Goal: Transaction & Acquisition: Purchase product/service

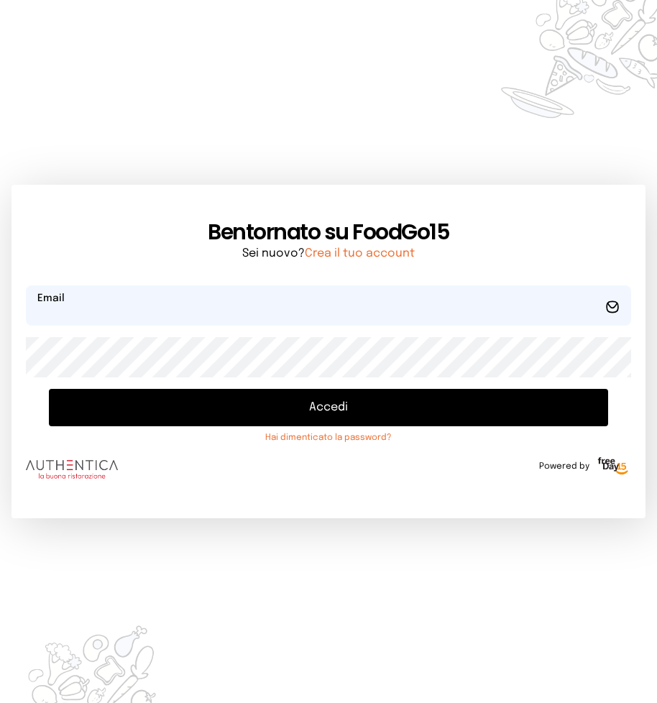
type input "**********"
click at [317, 404] on button "Accedi" at bounding box center [328, 407] width 559 height 37
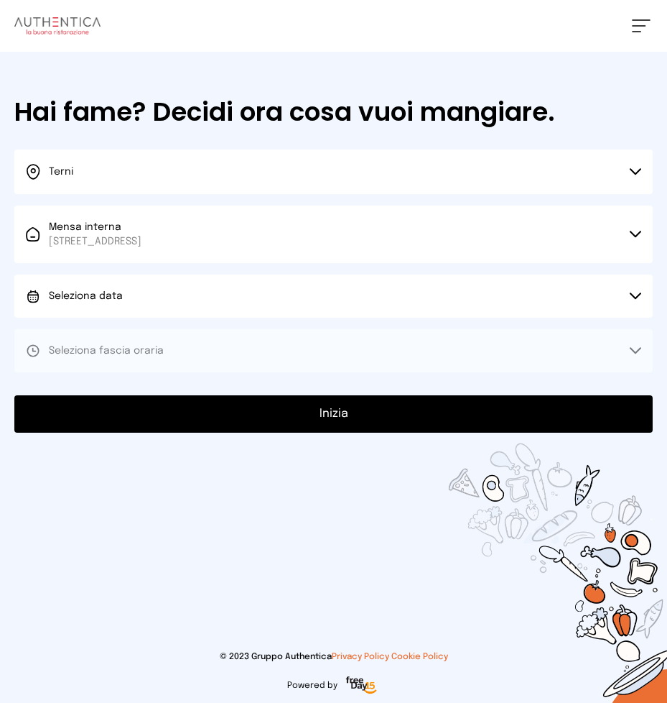
click at [631, 291] on button "Seleziona data" at bounding box center [333, 295] width 639 height 43
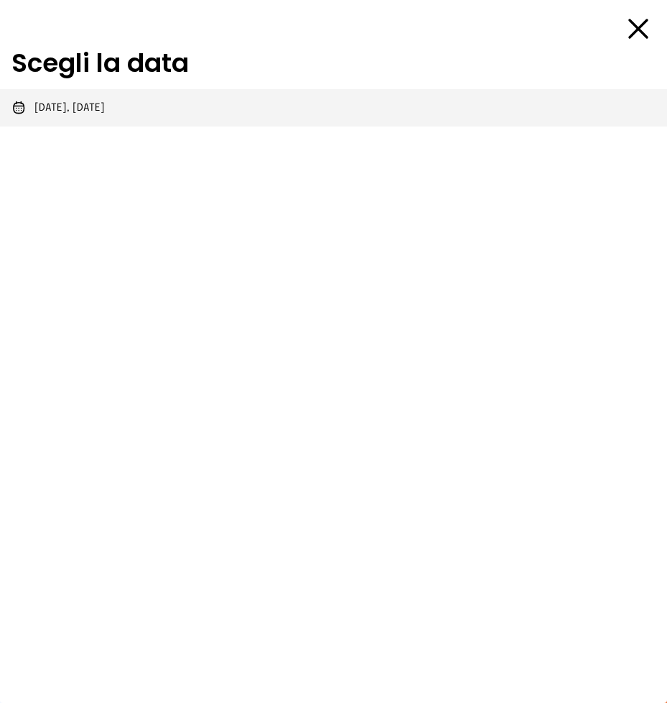
click at [103, 103] on span "[DATE], [DATE]" at bounding box center [69, 108] width 70 height 14
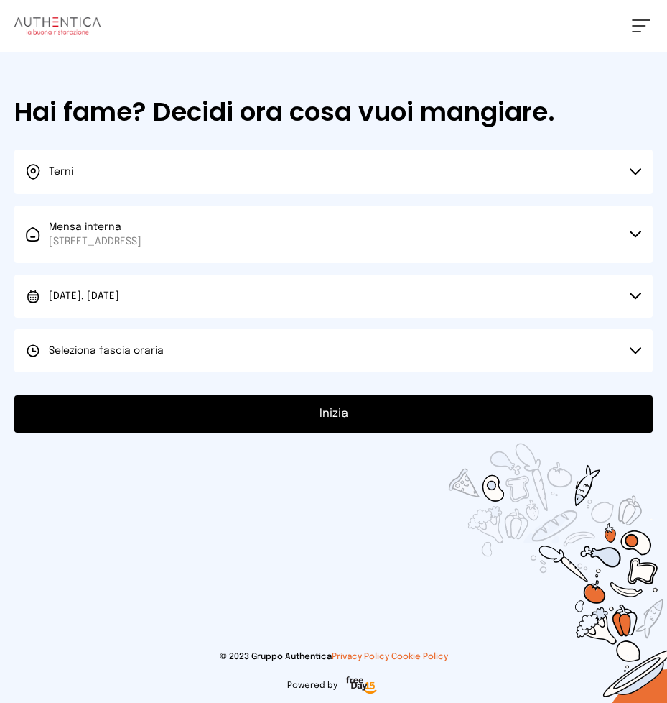
click at [636, 351] on icon at bounding box center [635, 350] width 11 height 7
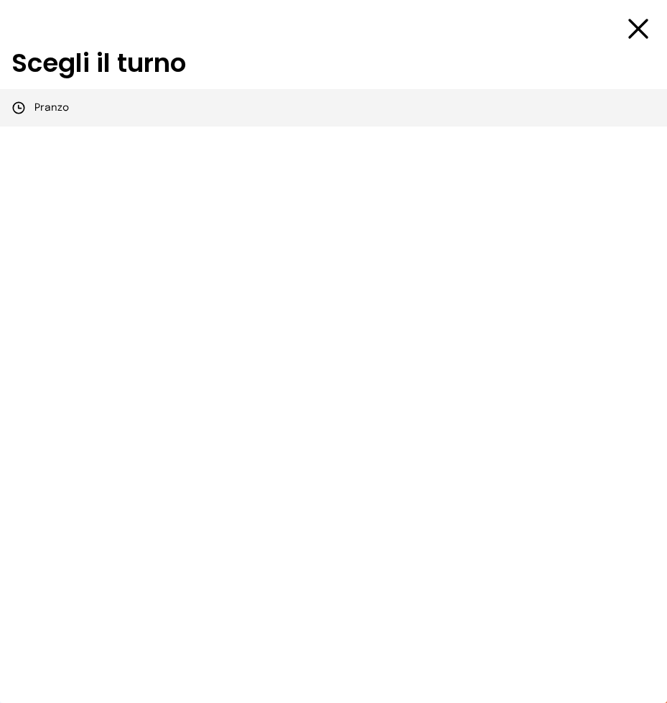
click at [42, 107] on span "Pranzo" at bounding box center [51, 108] width 34 height 14
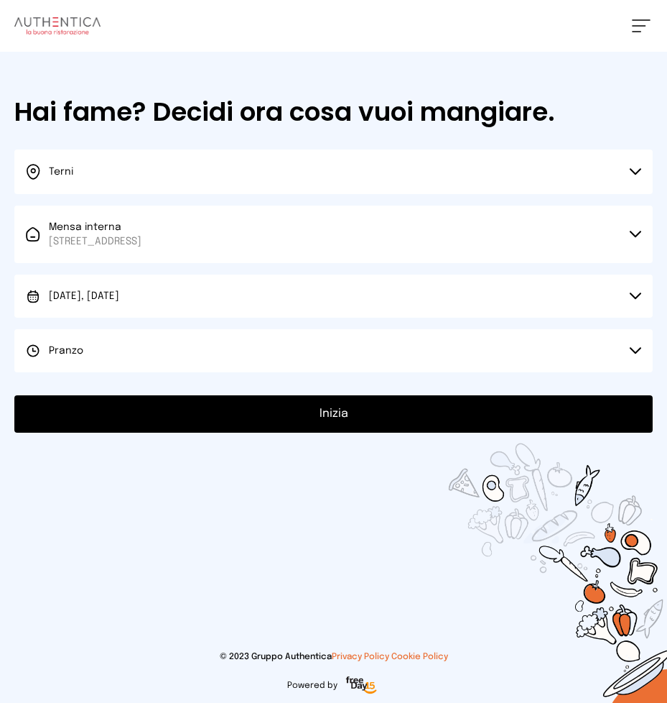
click at [339, 414] on button "Inizia" at bounding box center [333, 413] width 639 height 37
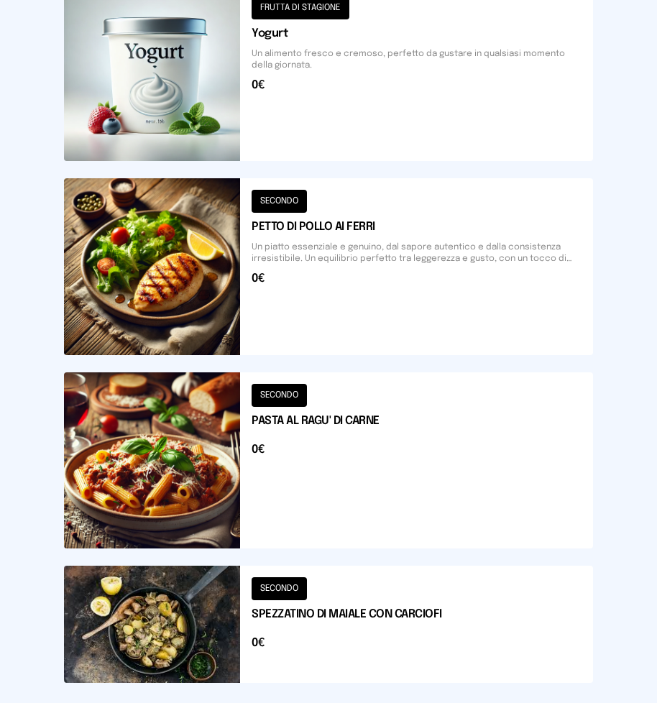
scroll to position [1772, 0]
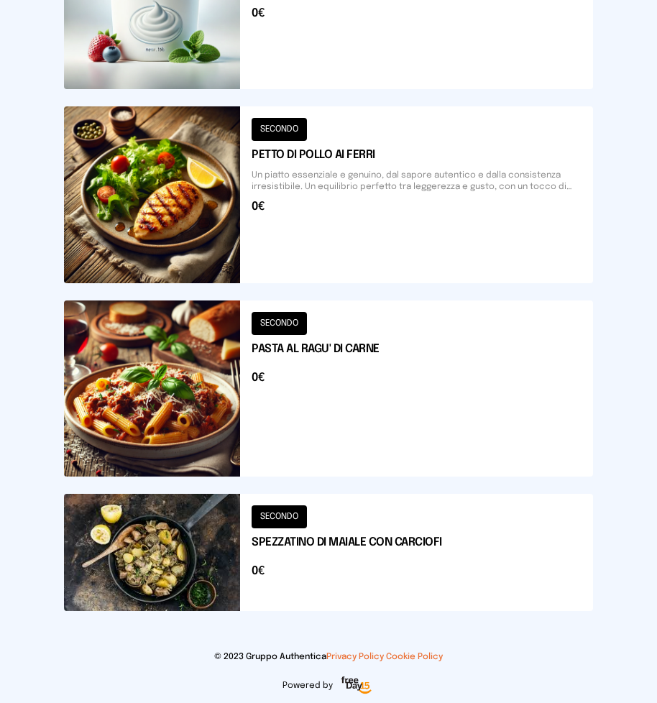
click at [153, 376] on button at bounding box center [328, 388] width 529 height 176
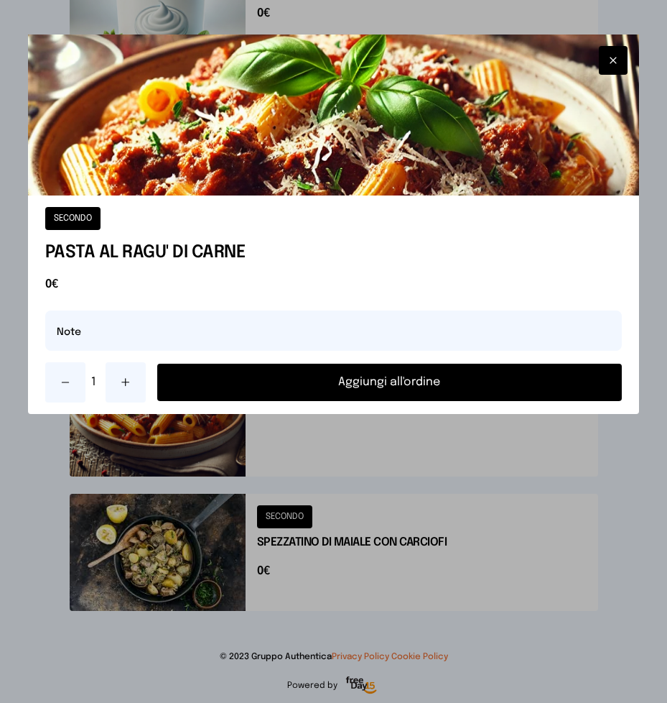
click at [333, 376] on button "Aggiungi all'ordine" at bounding box center [389, 381] width 465 height 37
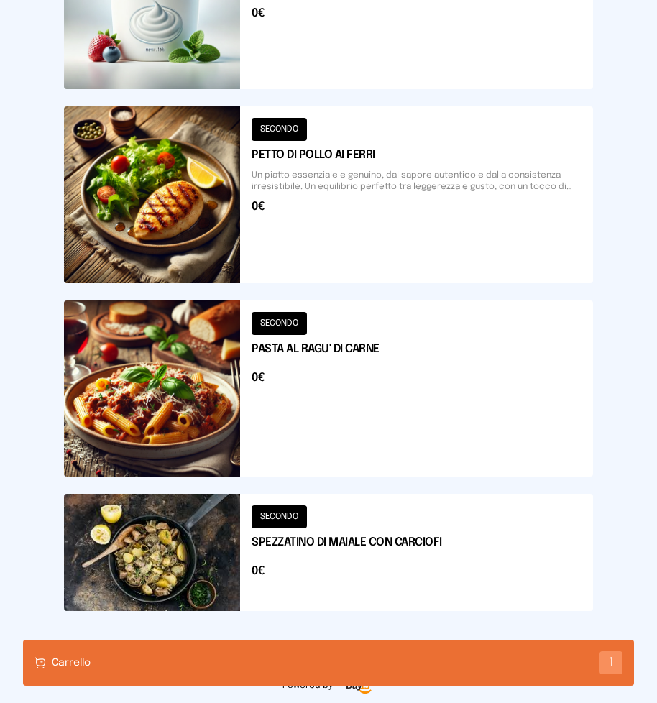
click at [327, 195] on button at bounding box center [328, 194] width 529 height 176
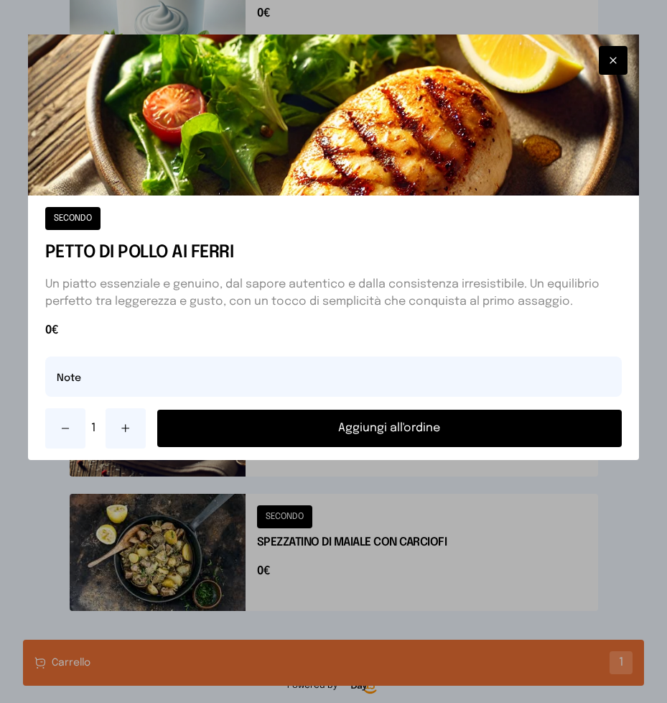
click at [377, 432] on button "Aggiungi all'ordine" at bounding box center [389, 427] width 465 height 37
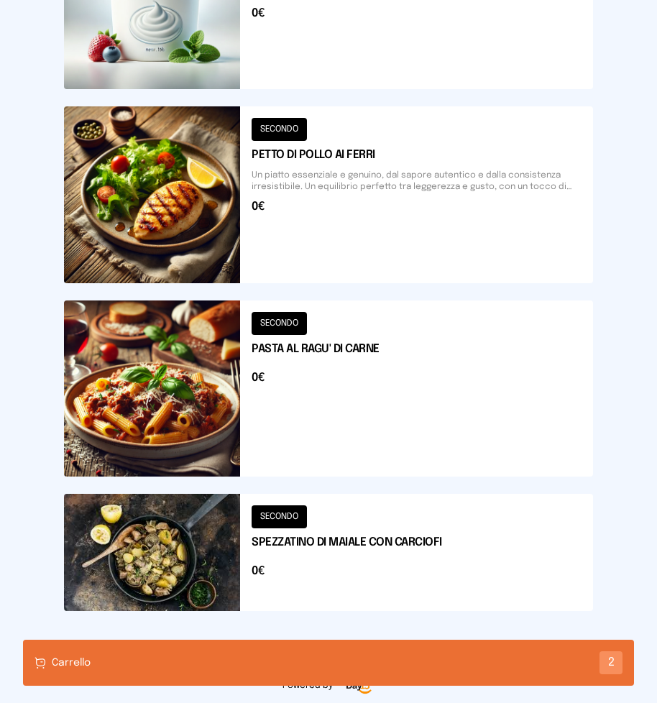
click at [187, 531] on button at bounding box center [328, 551] width 529 height 117
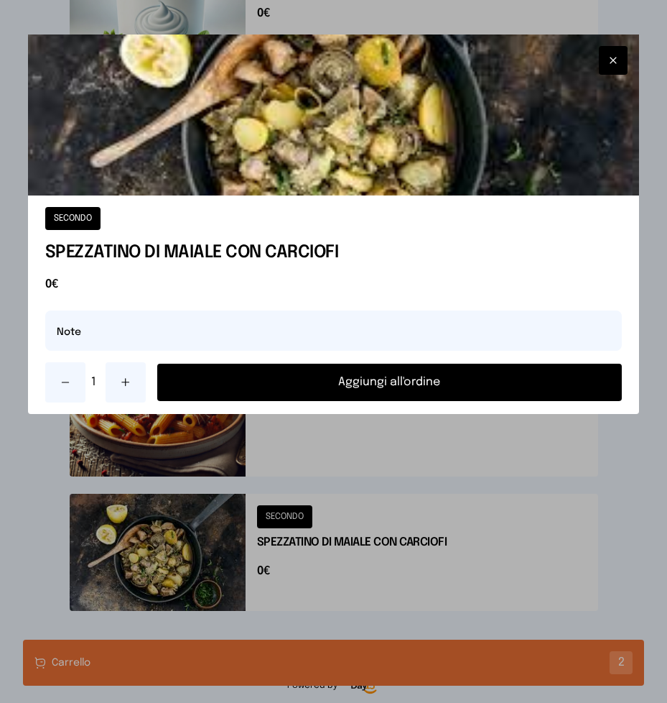
click at [301, 390] on button "Aggiungi all'ordine" at bounding box center [389, 381] width 465 height 37
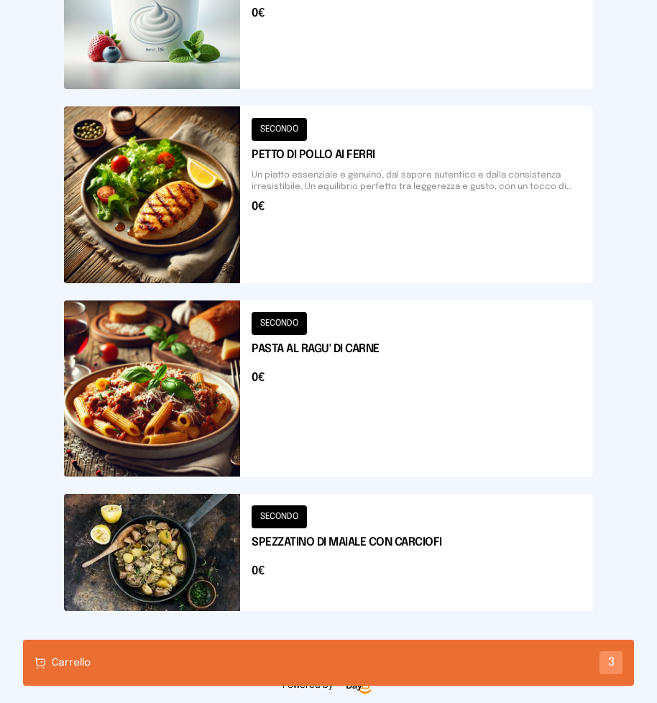
click at [265, 661] on div "Carrello 3" at bounding box center [328, 662] width 611 height 46
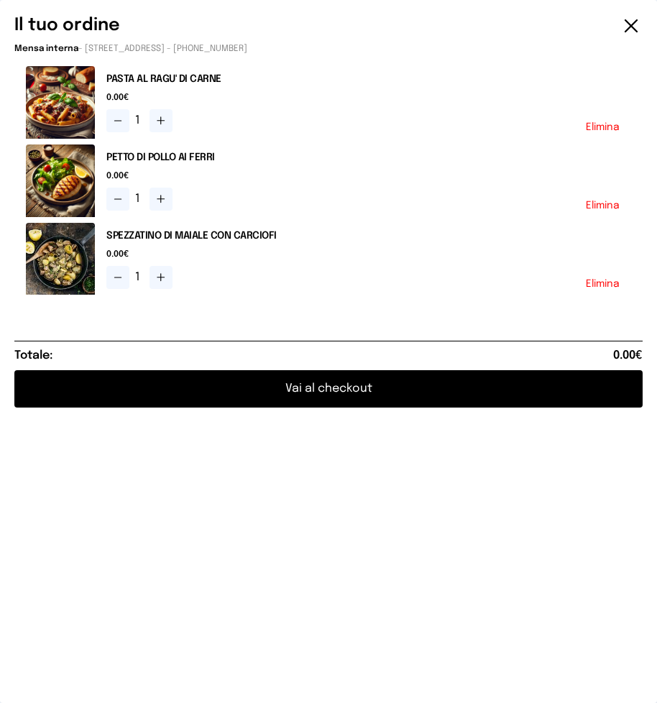
click at [590, 128] on button "Elimina" at bounding box center [602, 127] width 34 height 10
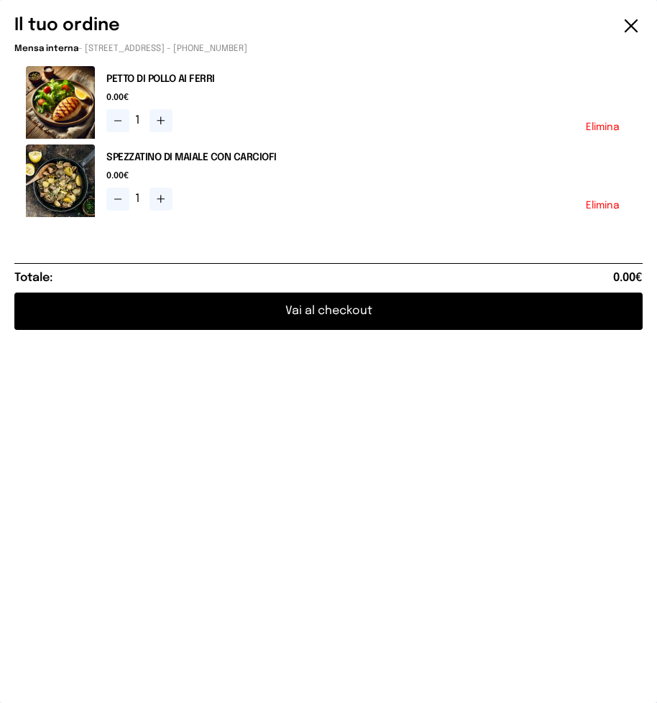
click at [339, 313] on button "Vai al checkout" at bounding box center [328, 310] width 628 height 37
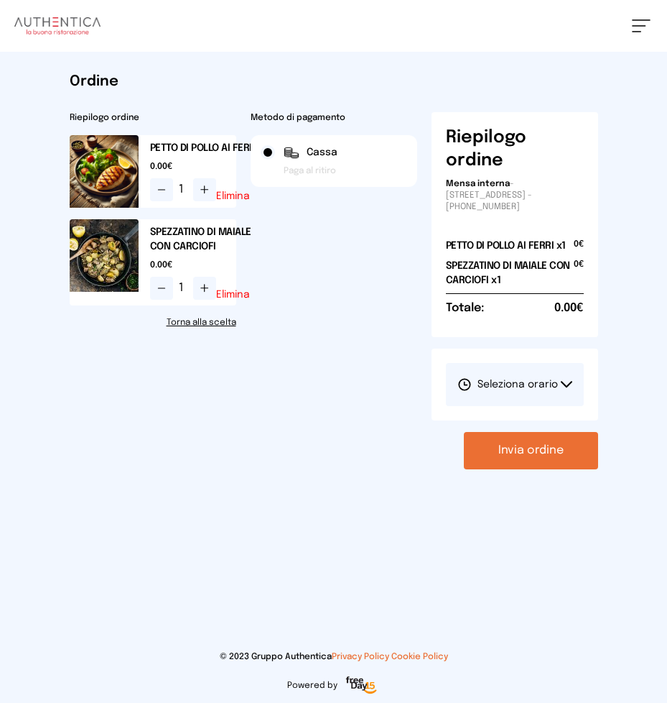
click at [120, 118] on h2 "Riepilogo ordine" at bounding box center [153, 117] width 167 height 11
click at [221, 321] on link "Torna alla scelta" at bounding box center [153, 322] width 167 height 11
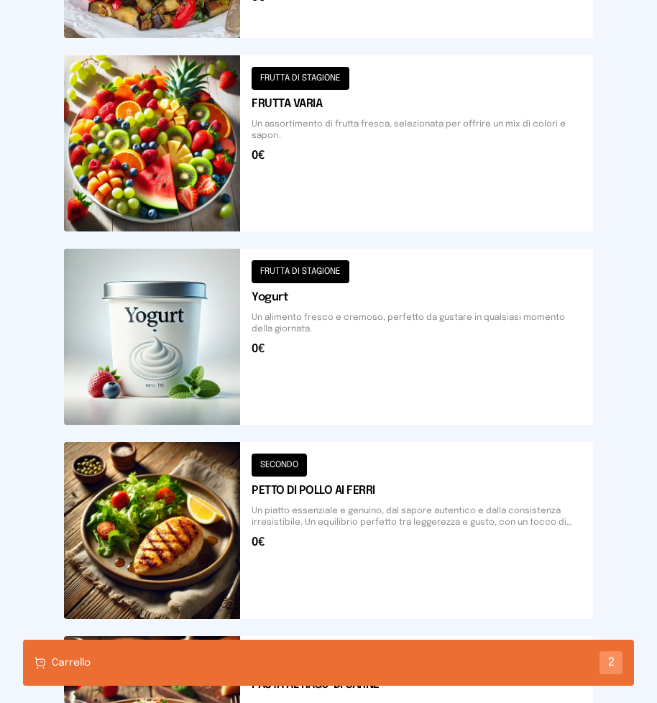
scroll to position [1509, 0]
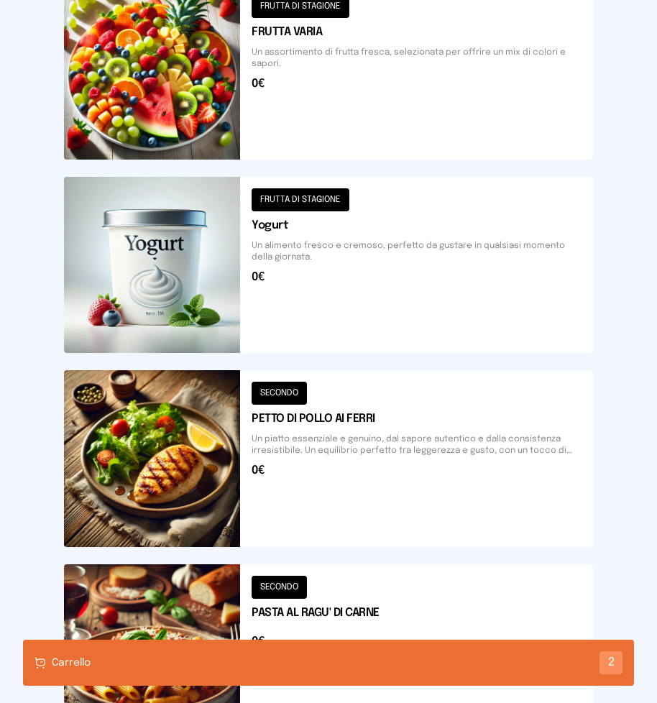
click at [185, 259] on button at bounding box center [328, 265] width 529 height 176
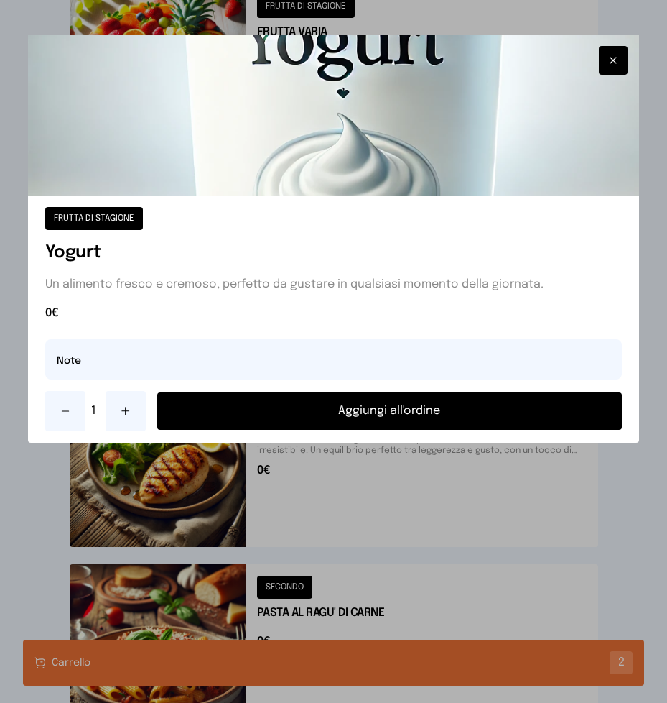
click at [370, 412] on button "Aggiungi all'ordine" at bounding box center [389, 410] width 465 height 37
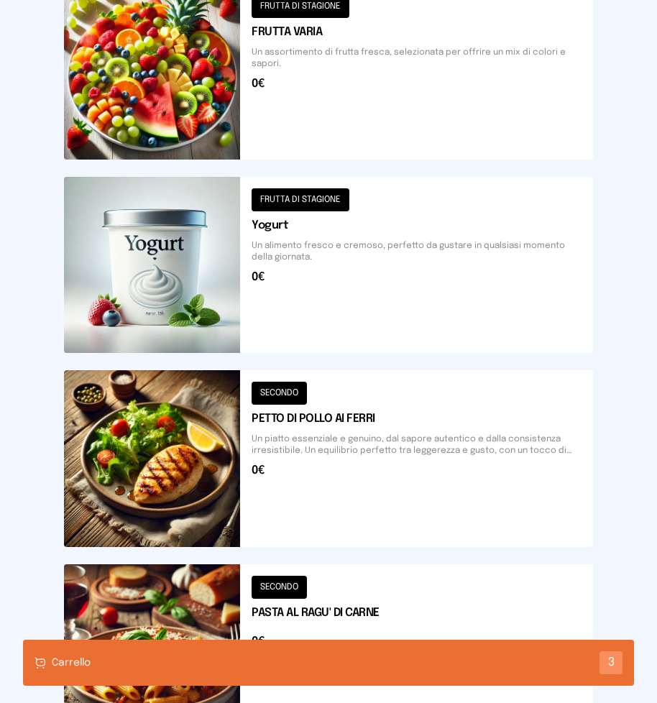
click at [309, 664] on div "Carrello 3" at bounding box center [328, 662] width 611 height 46
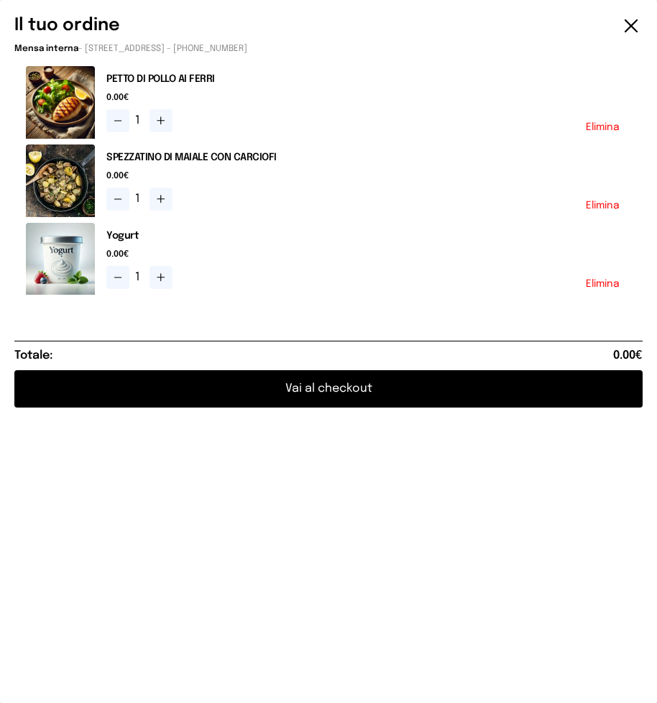
click at [278, 386] on button "Vai al checkout" at bounding box center [328, 388] width 628 height 37
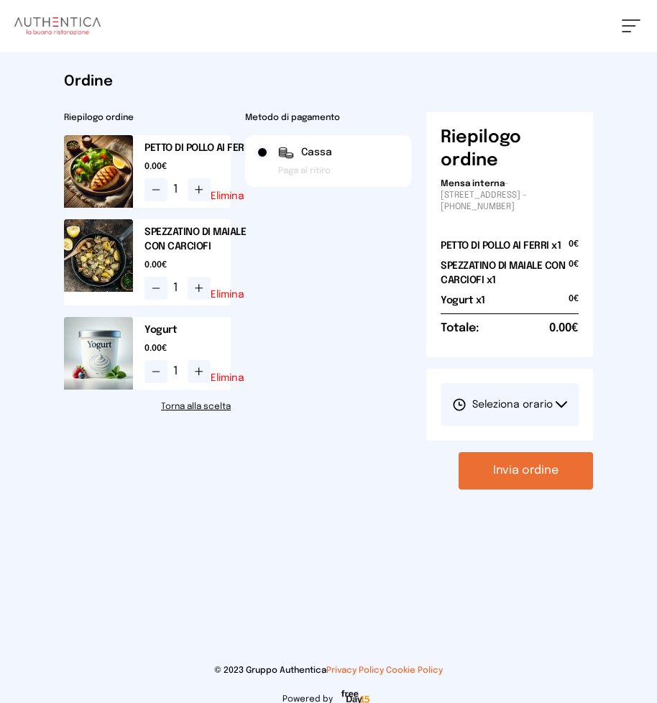
click at [560, 403] on icon at bounding box center [560, 404] width 11 height 7
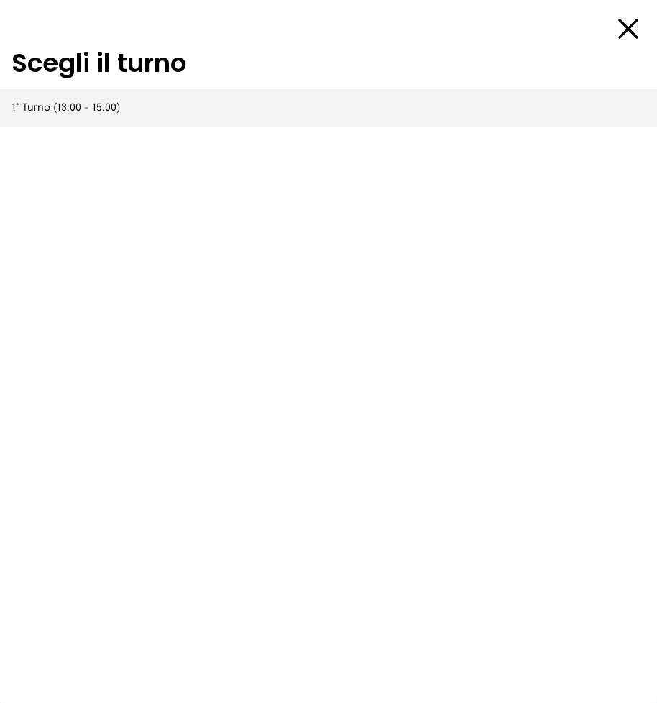
click at [70, 106] on span "1° Turno (13:00 - 15:00)" at bounding box center [65, 108] width 108 height 14
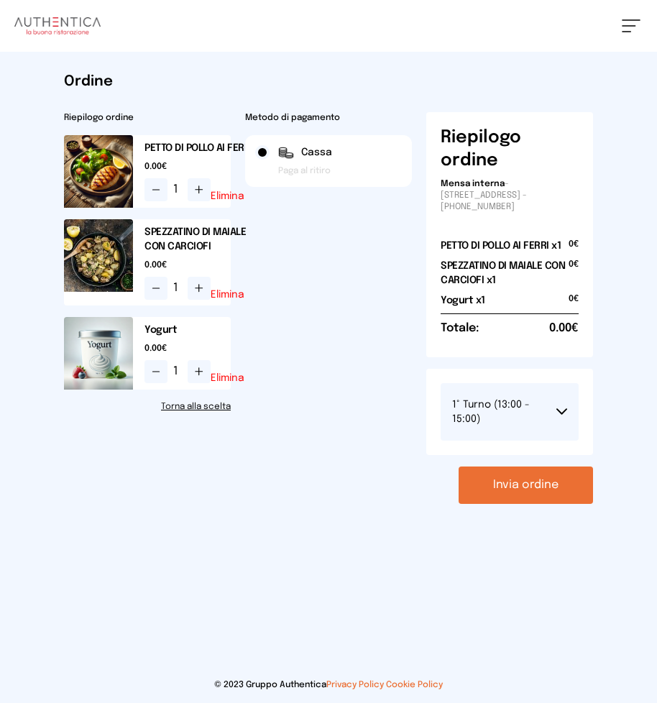
click at [523, 483] on button "Invia ordine" at bounding box center [525, 484] width 134 height 37
